Goal: Task Accomplishment & Management: Use online tool/utility

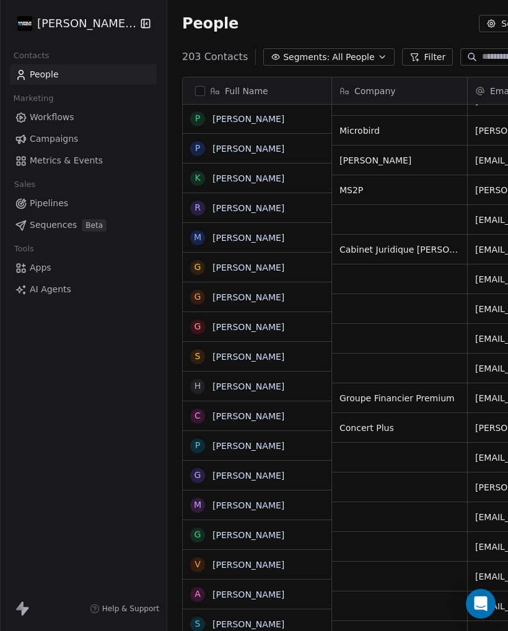
scroll to position [63, 0]
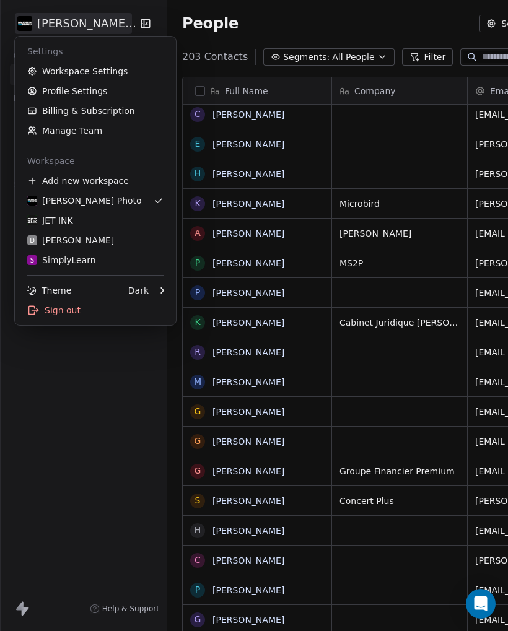
click at [52, 222] on div "JET INK" at bounding box center [50, 220] width 46 height 12
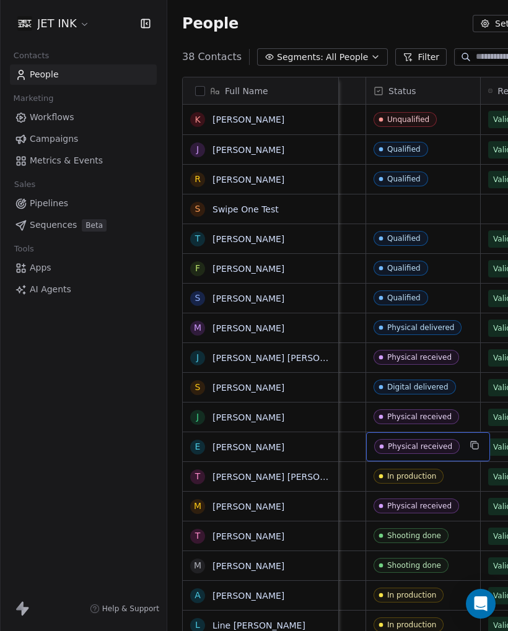
click at [429, 439] on span "Physical received" at bounding box center [417, 446] width 86 height 15
click at [433, 442] on div "Physical received" at bounding box center [420, 446] width 64 height 9
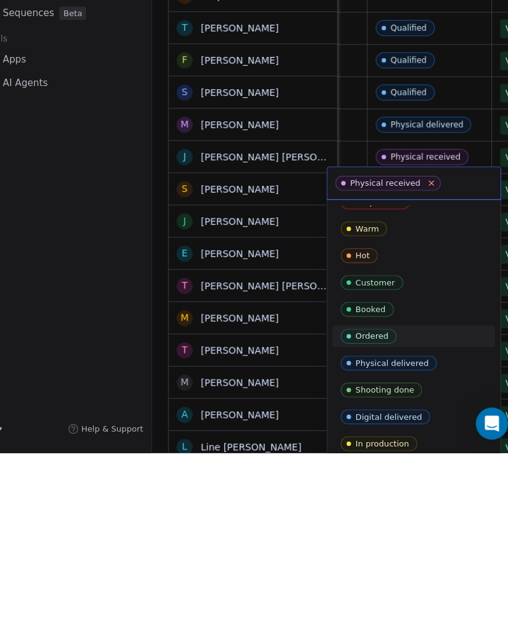
click at [421, 378] on icon at bounding box center [425, 382] width 8 height 8
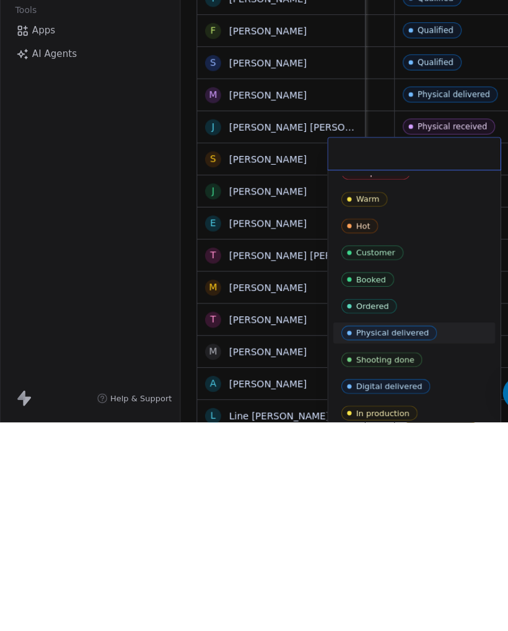
click at [270, 370] on html "JET INK Contacts People Marketing Workflows Campaigns Metrics & Events Sales Pi…" at bounding box center [254, 315] width 508 height 631
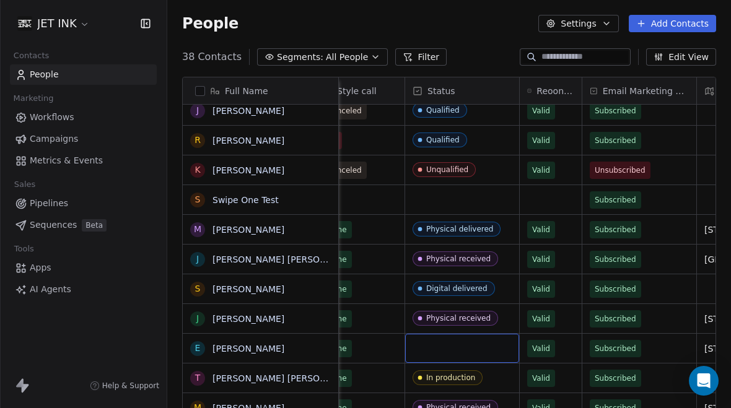
click at [474, 334] on div "grid" at bounding box center [462, 348] width 114 height 29
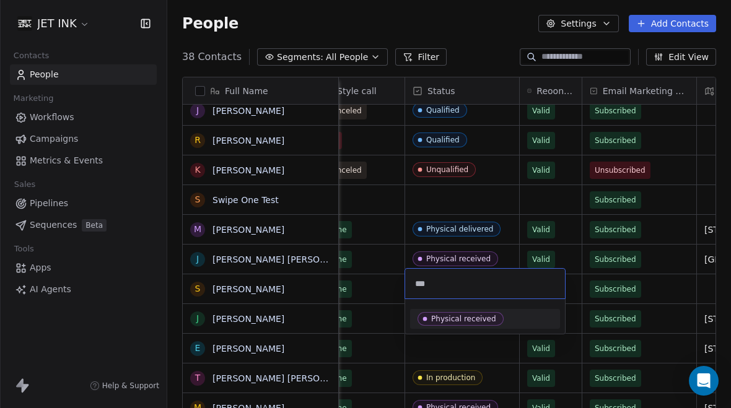
type input "***"
click at [504, 240] on html "JET INK Contacts People Marketing Workflows Campaigns Metrics & Events Sales Pi…" at bounding box center [365, 204] width 731 height 408
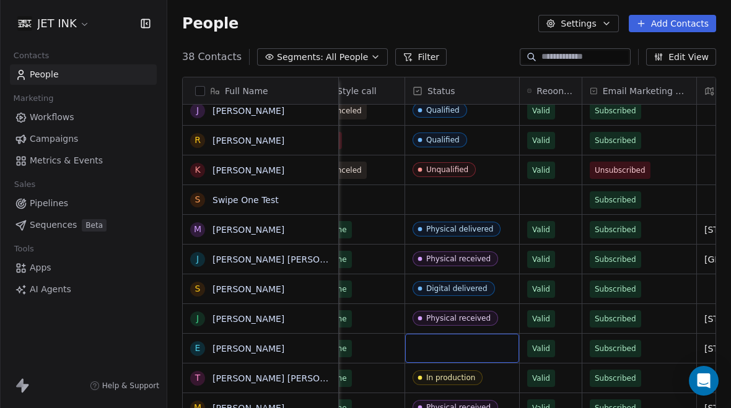
click at [482, 334] on div "grid" at bounding box center [462, 348] width 114 height 29
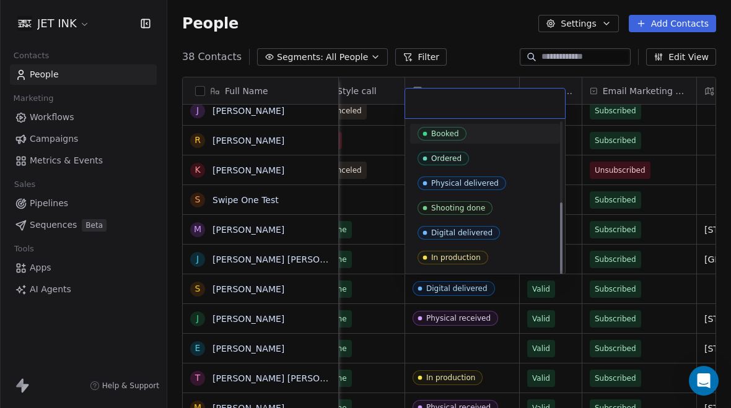
scroll to position [147, 0]
click at [481, 183] on div "Physical delivered" at bounding box center [465, 184] width 68 height 9
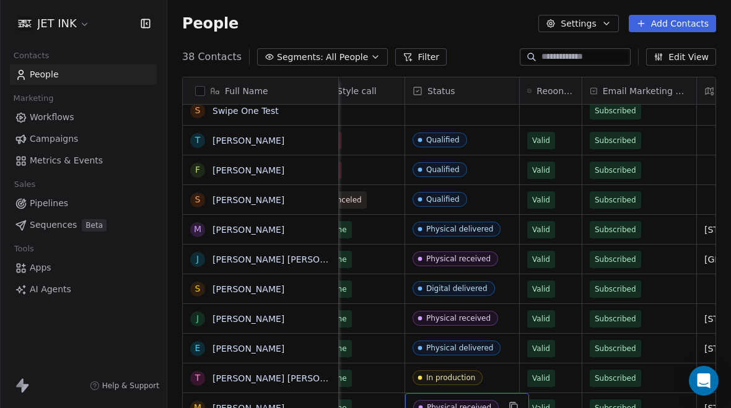
click at [460, 403] on div "Physical received" at bounding box center [459, 407] width 64 height 9
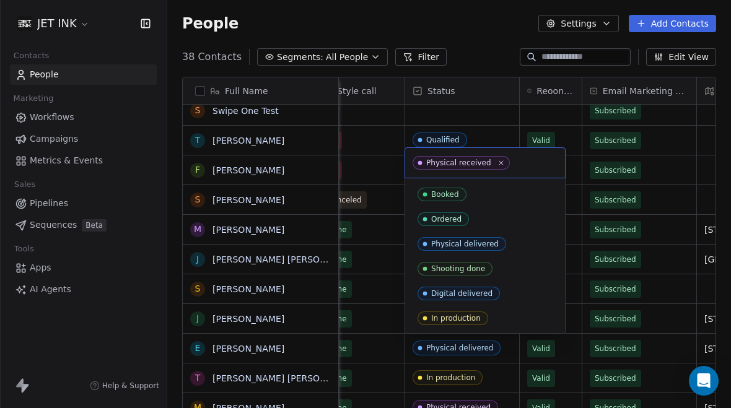
click at [493, 247] on div "Physical delivered" at bounding box center [465, 244] width 68 height 9
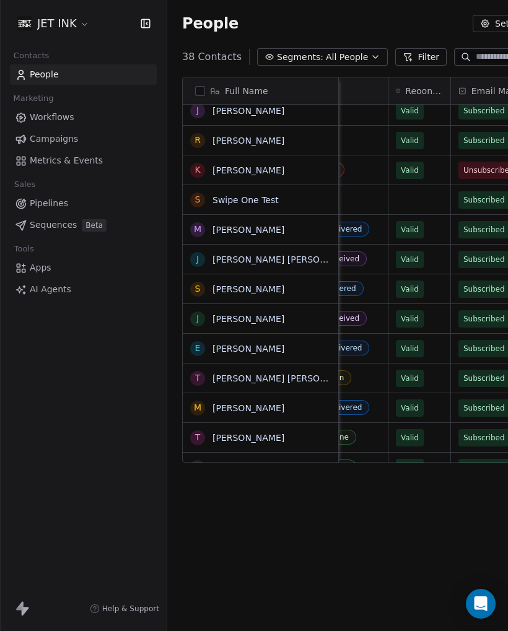
scroll to position [612, 509]
